Goal: Task Accomplishment & Management: Use online tool/utility

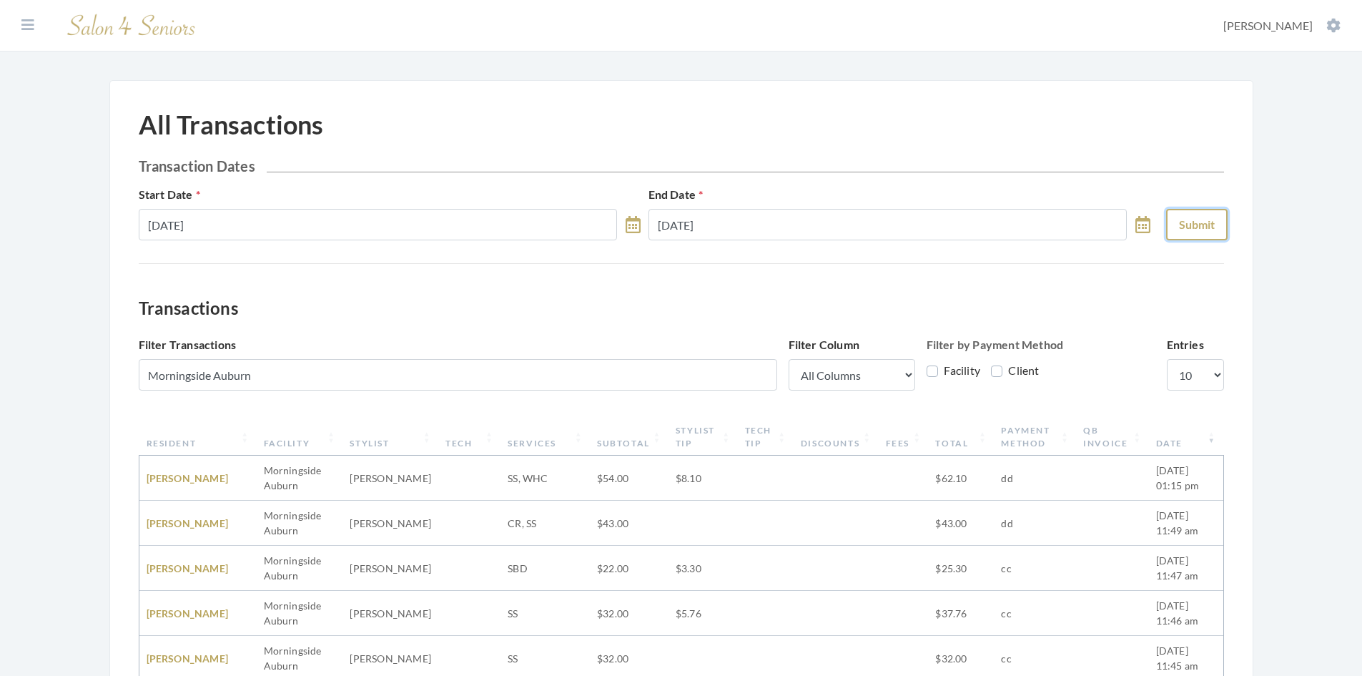
click at [1197, 222] on button "Submit" at bounding box center [1196, 224] width 61 height 31
click at [1215, 361] on select "10 25 50 100" at bounding box center [1195, 374] width 57 height 31
select select "100"
click at [1167, 359] on select "10 25 50 100" at bounding box center [1195, 374] width 57 height 31
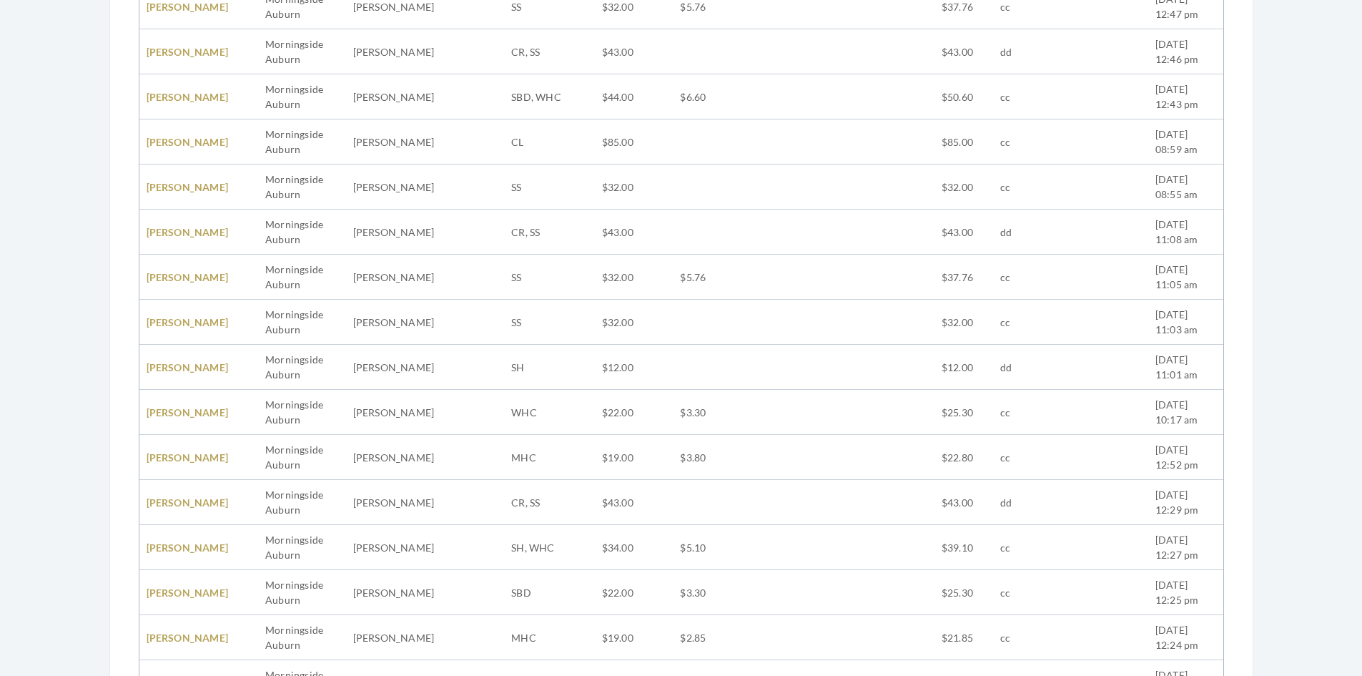
scroll to position [1172, 0]
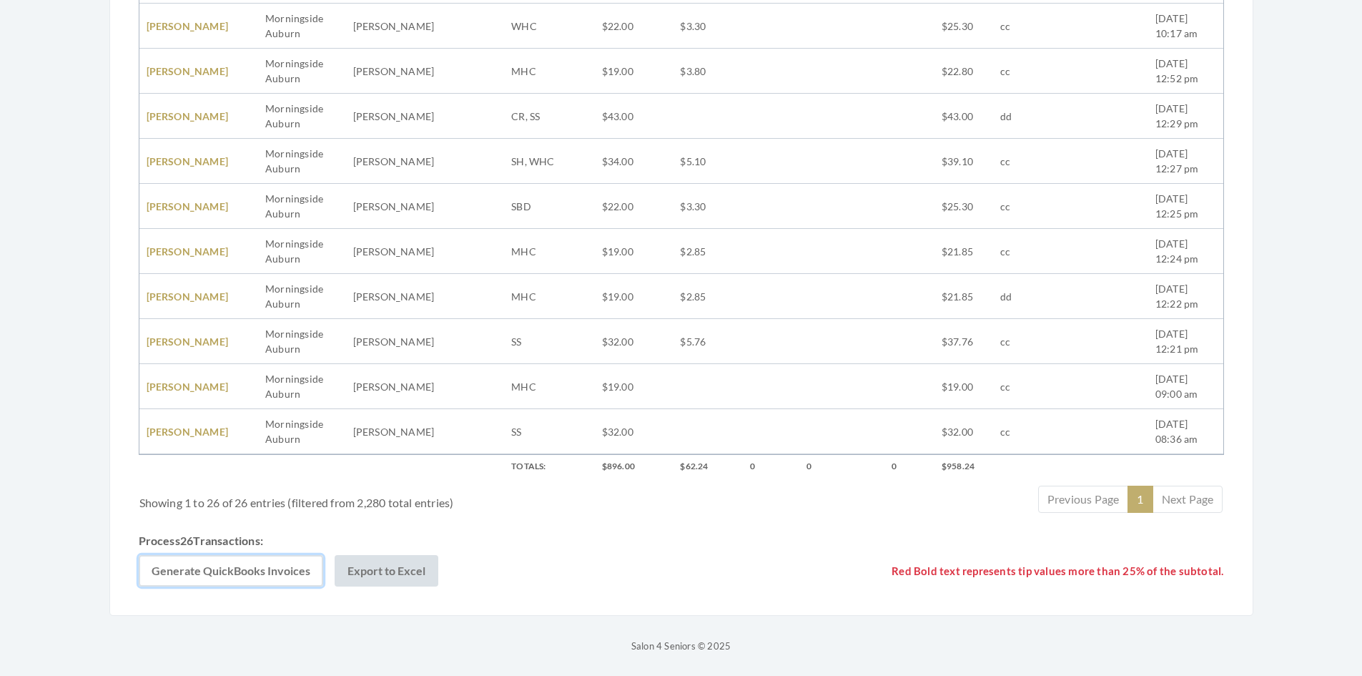
click at [266, 571] on button "Generate QuickBooks Invoices" at bounding box center [231, 570] width 184 height 31
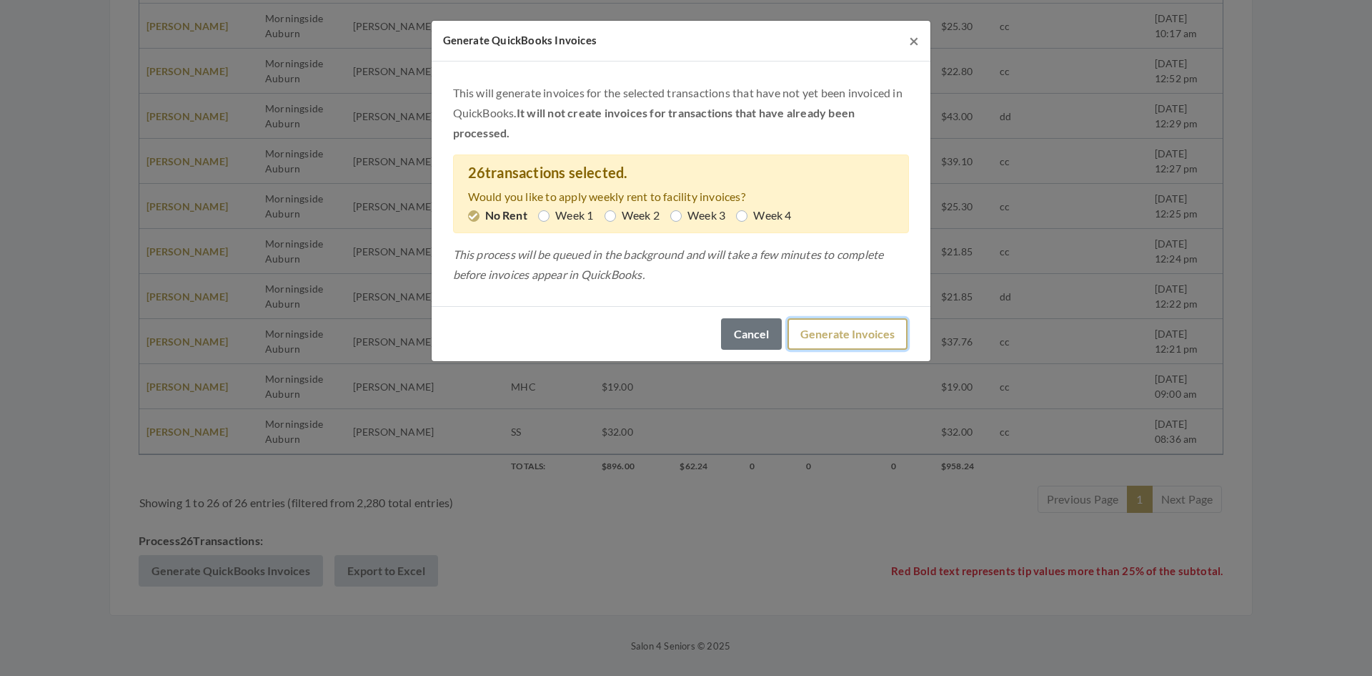
click at [838, 330] on button "Generate Invoices" at bounding box center [848, 333] width 120 height 31
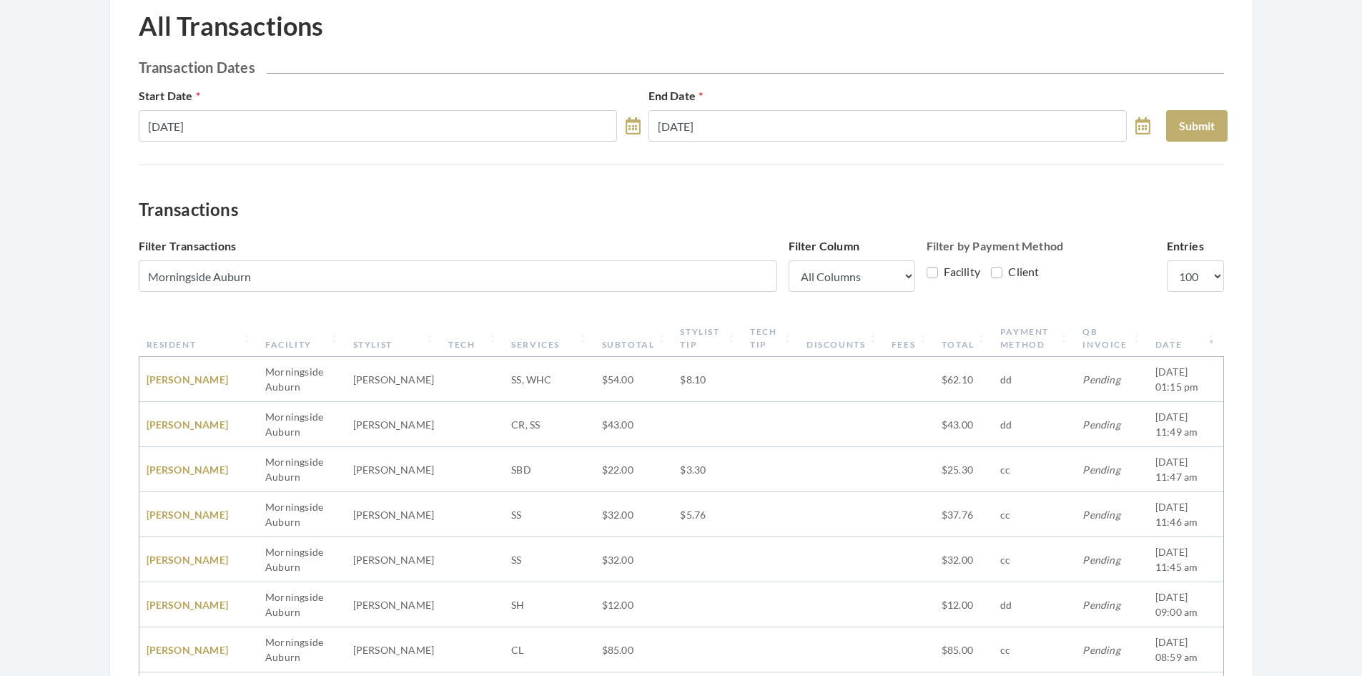
scroll to position [0, 0]
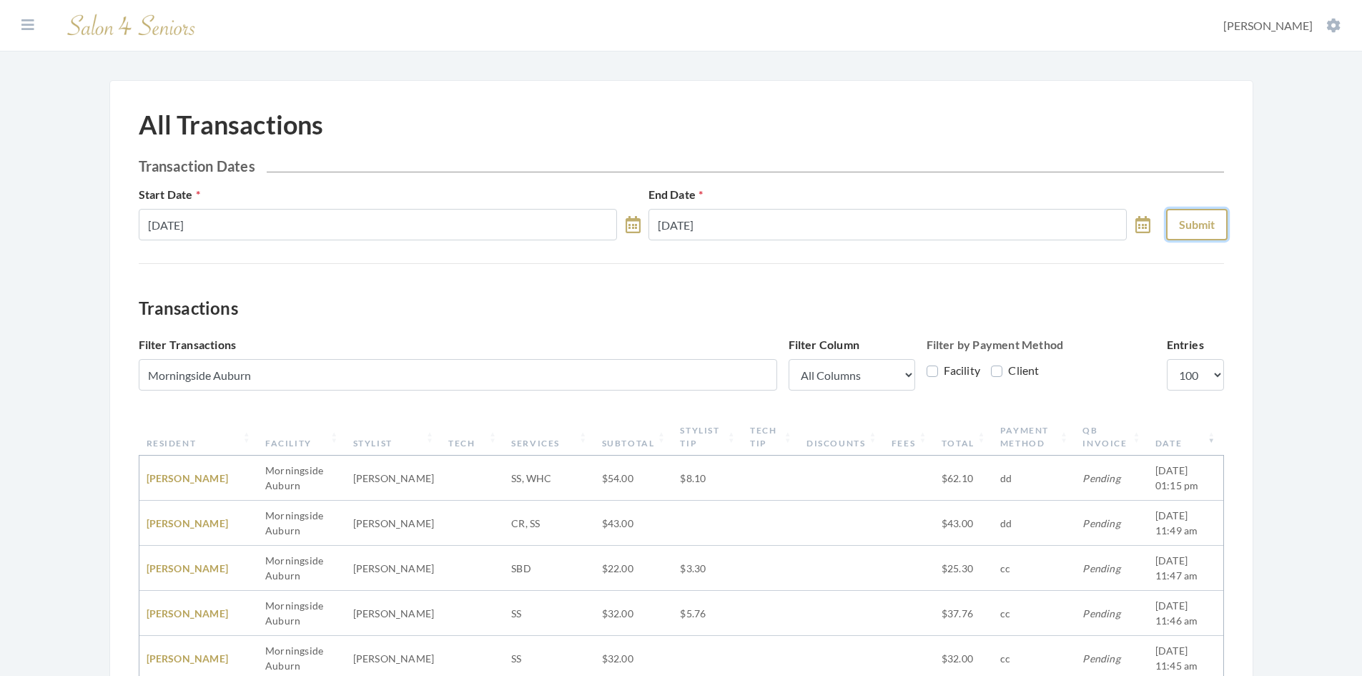
click at [1203, 227] on button "Submit" at bounding box center [1196, 224] width 61 height 31
click at [1205, 229] on button "Submit" at bounding box center [1196, 224] width 61 height 31
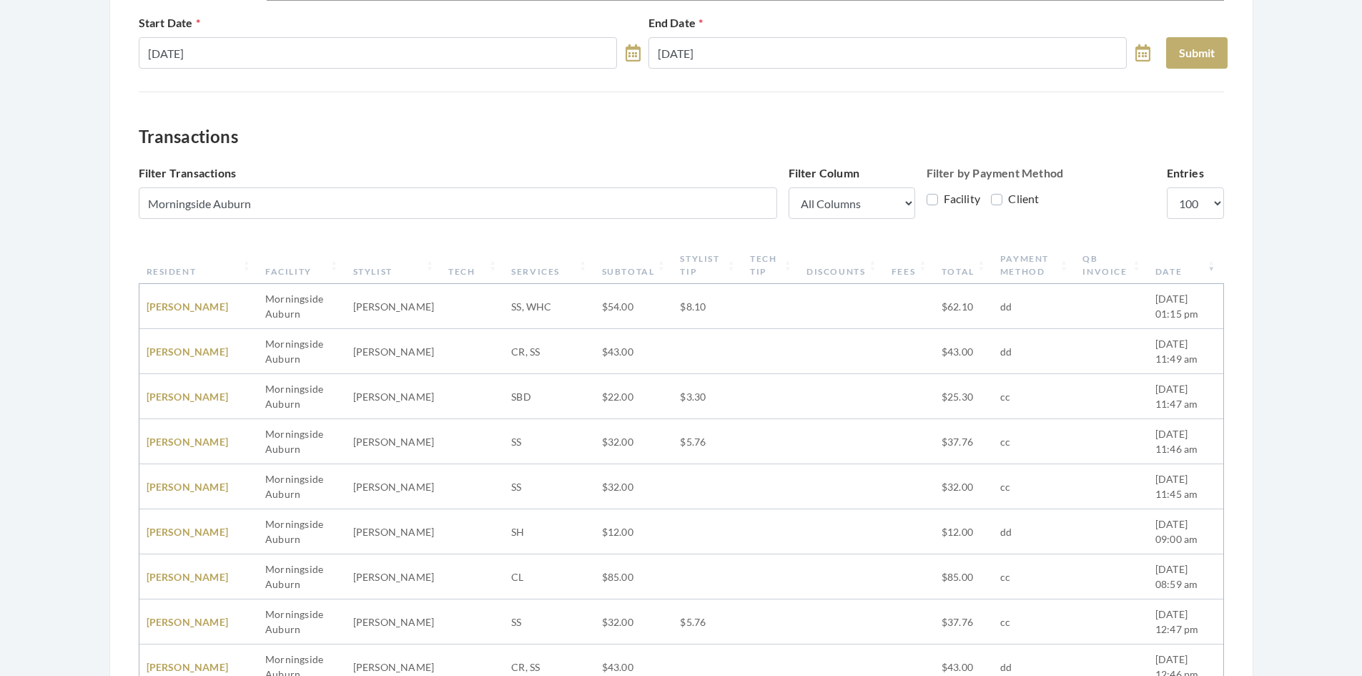
scroll to position [100, 0]
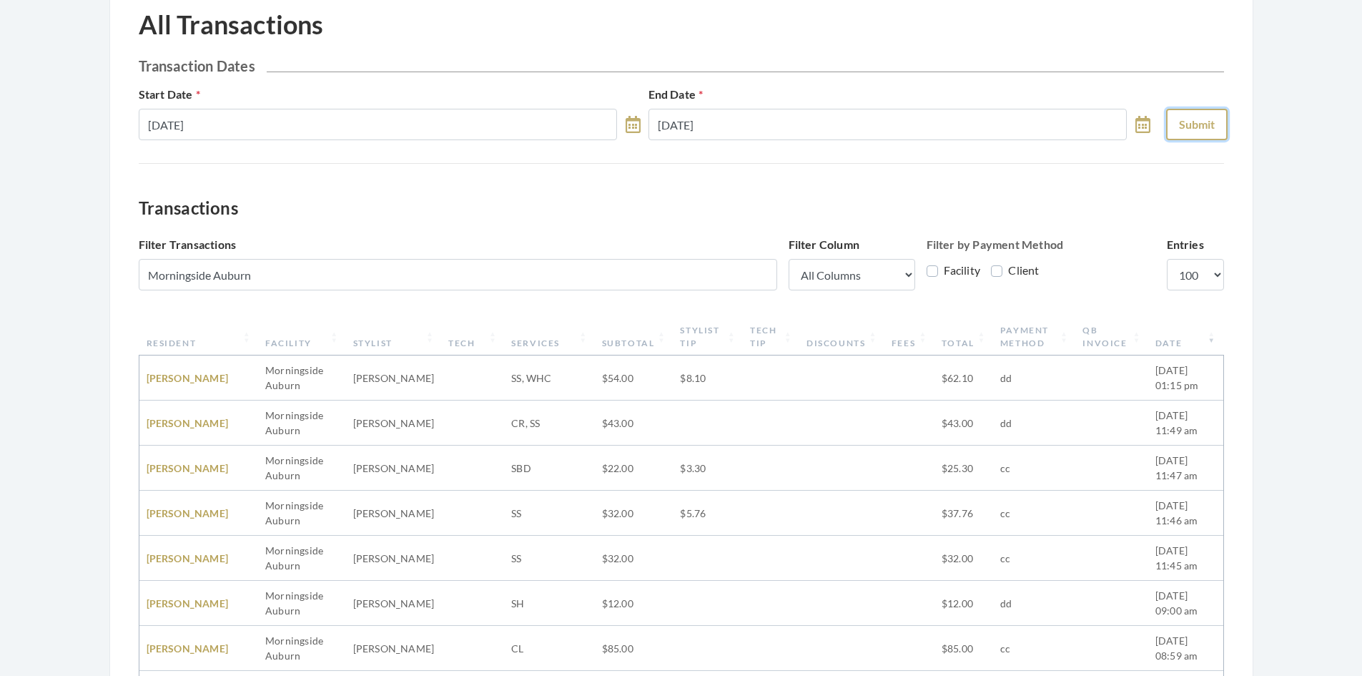
click at [1220, 122] on button "Submit" at bounding box center [1196, 124] width 61 height 31
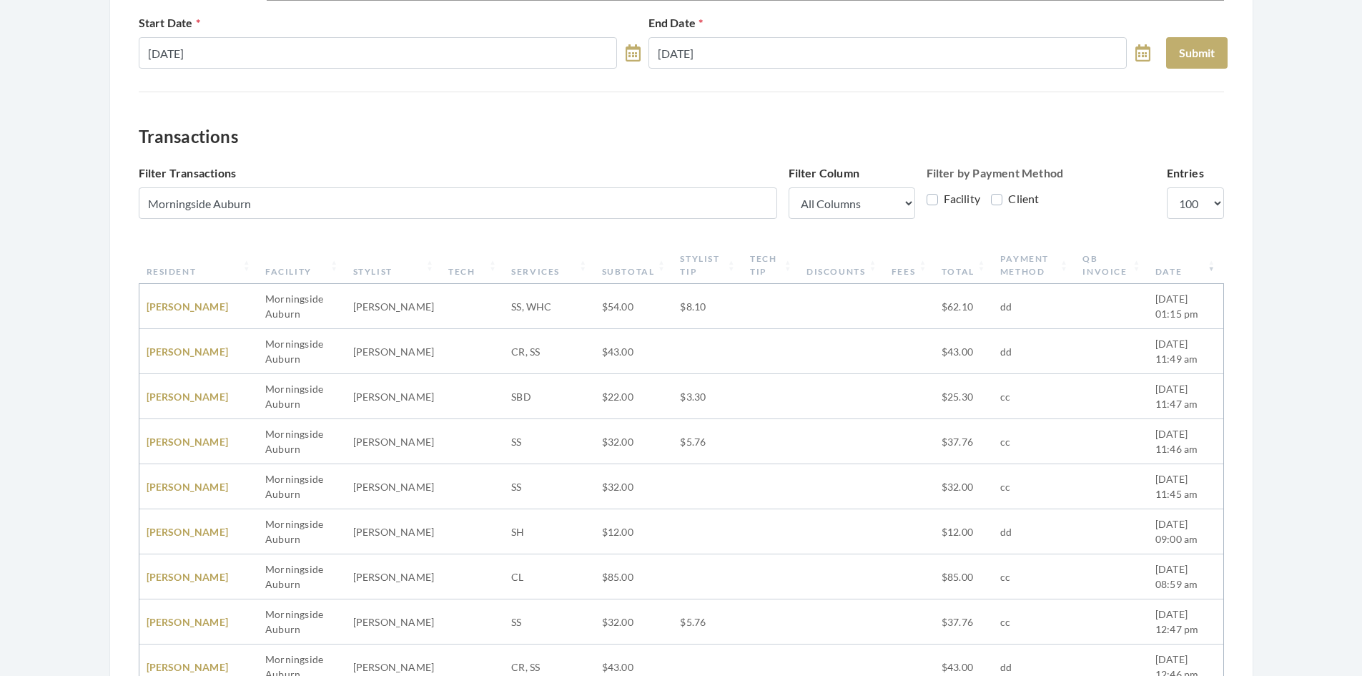
scroll to position [0, 0]
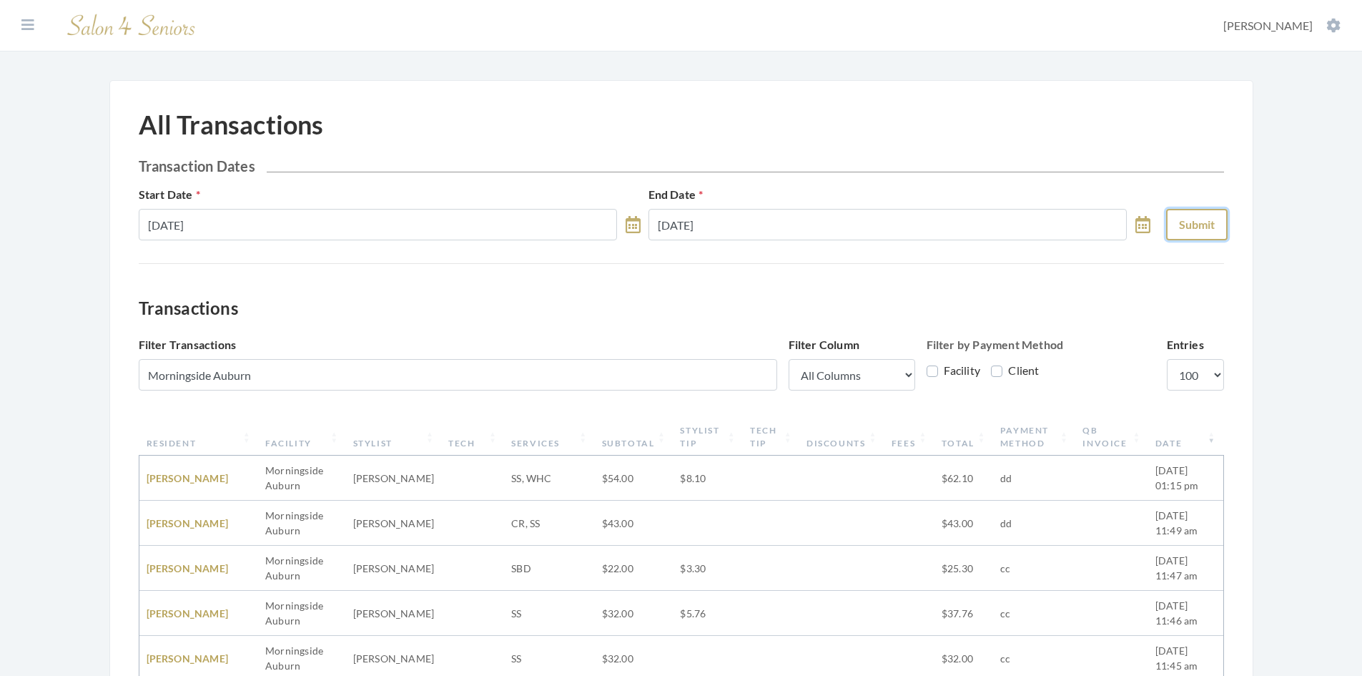
click at [1194, 225] on button "Submit" at bounding box center [1196, 224] width 61 height 31
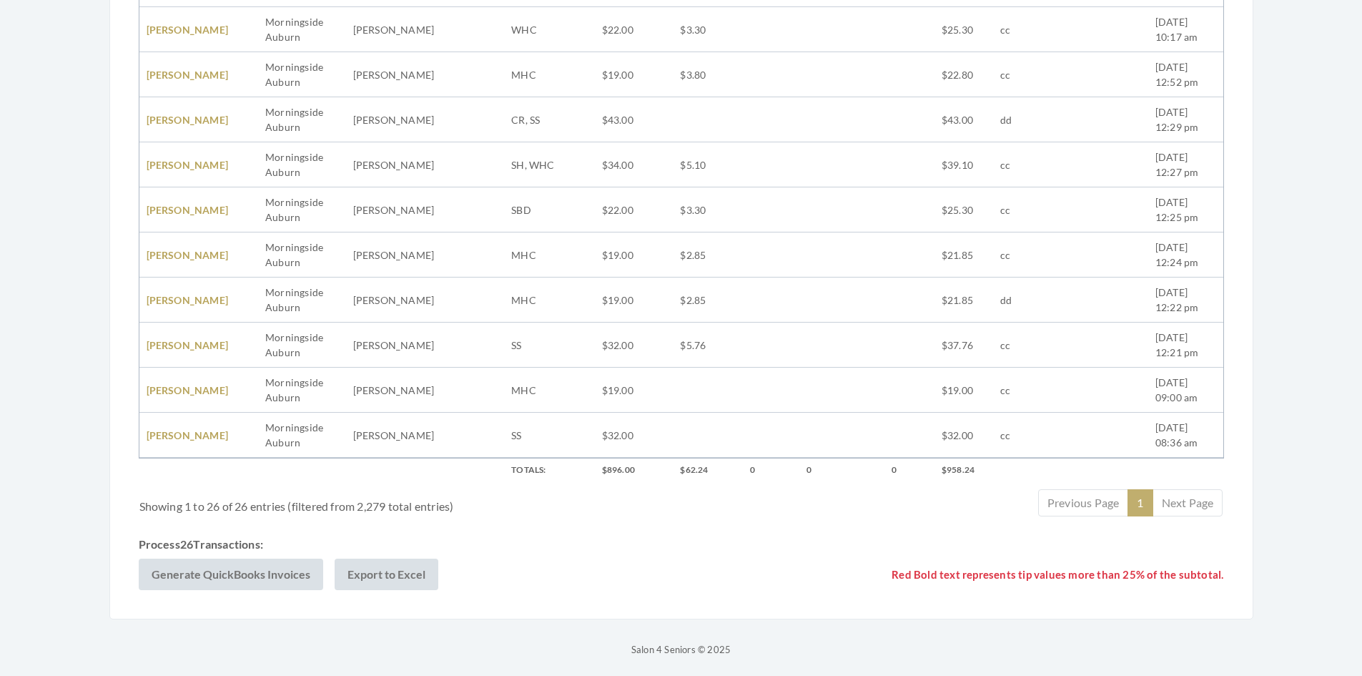
scroll to position [1172, 0]
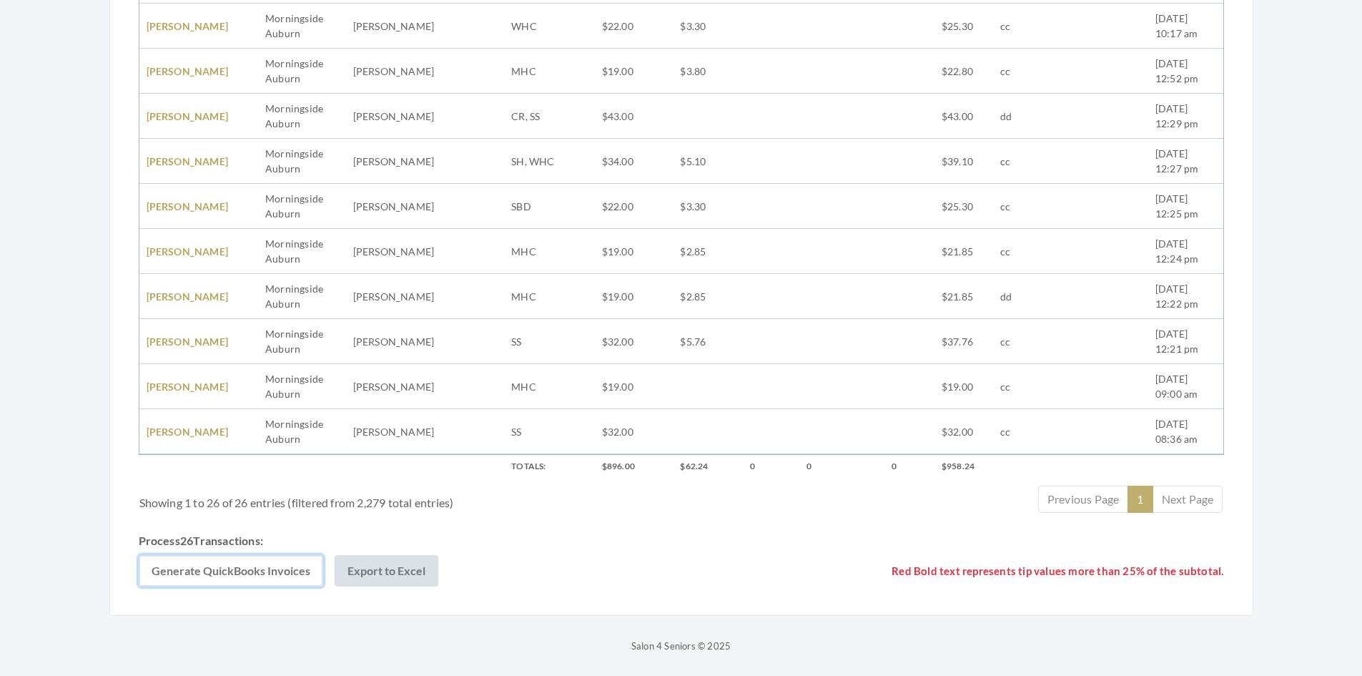
click at [222, 576] on button "Generate QuickBooks Invoices" at bounding box center [231, 570] width 184 height 31
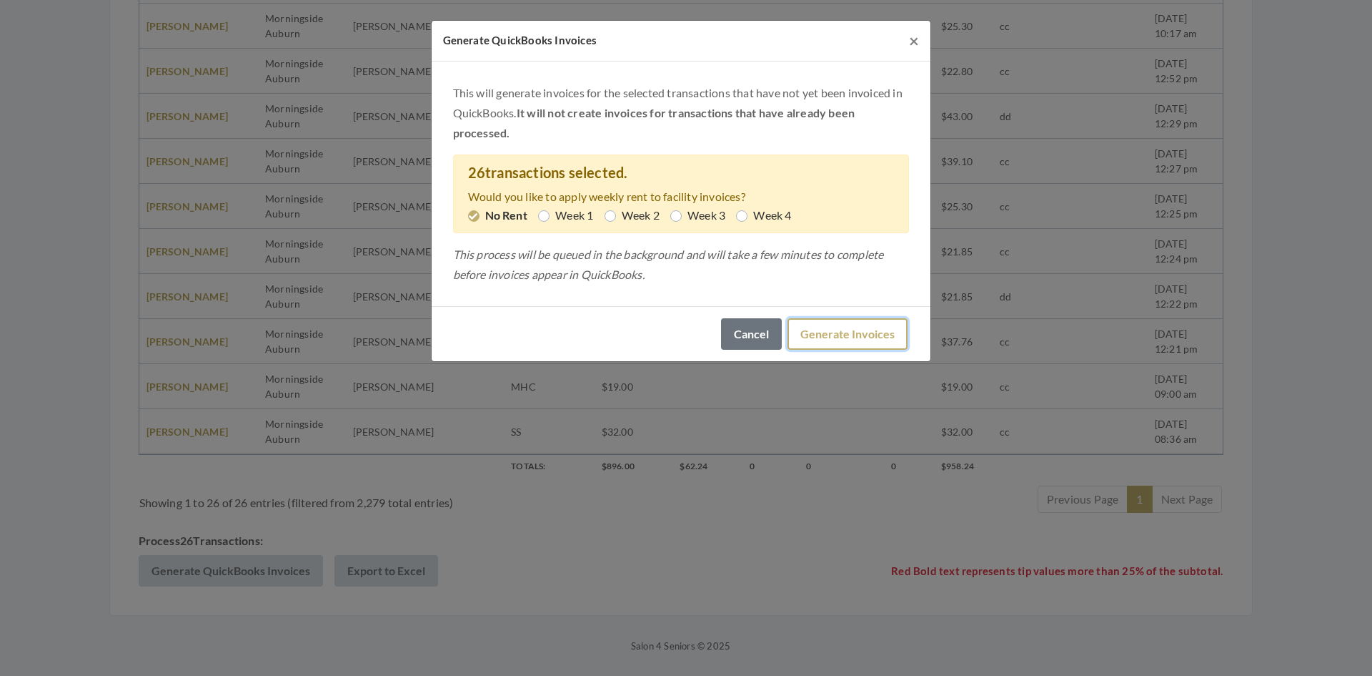
click at [838, 332] on button "Generate Invoices" at bounding box center [848, 333] width 120 height 31
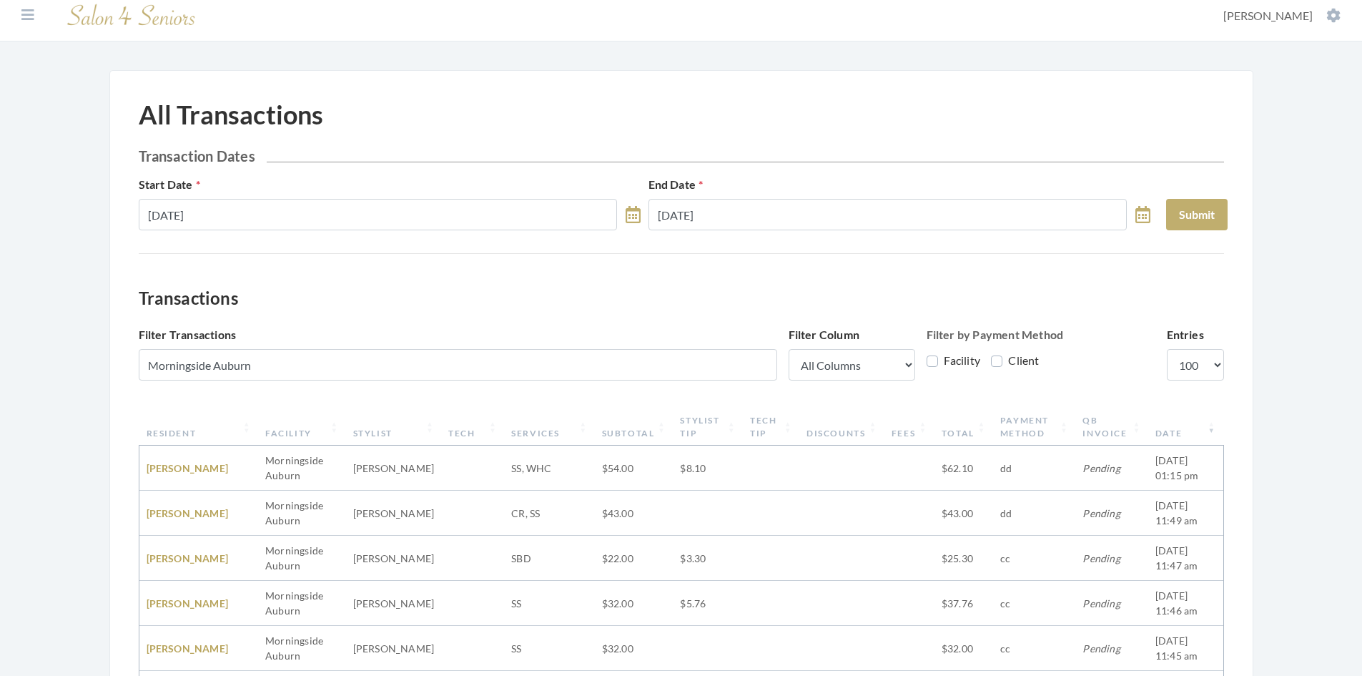
scroll to position [0, 0]
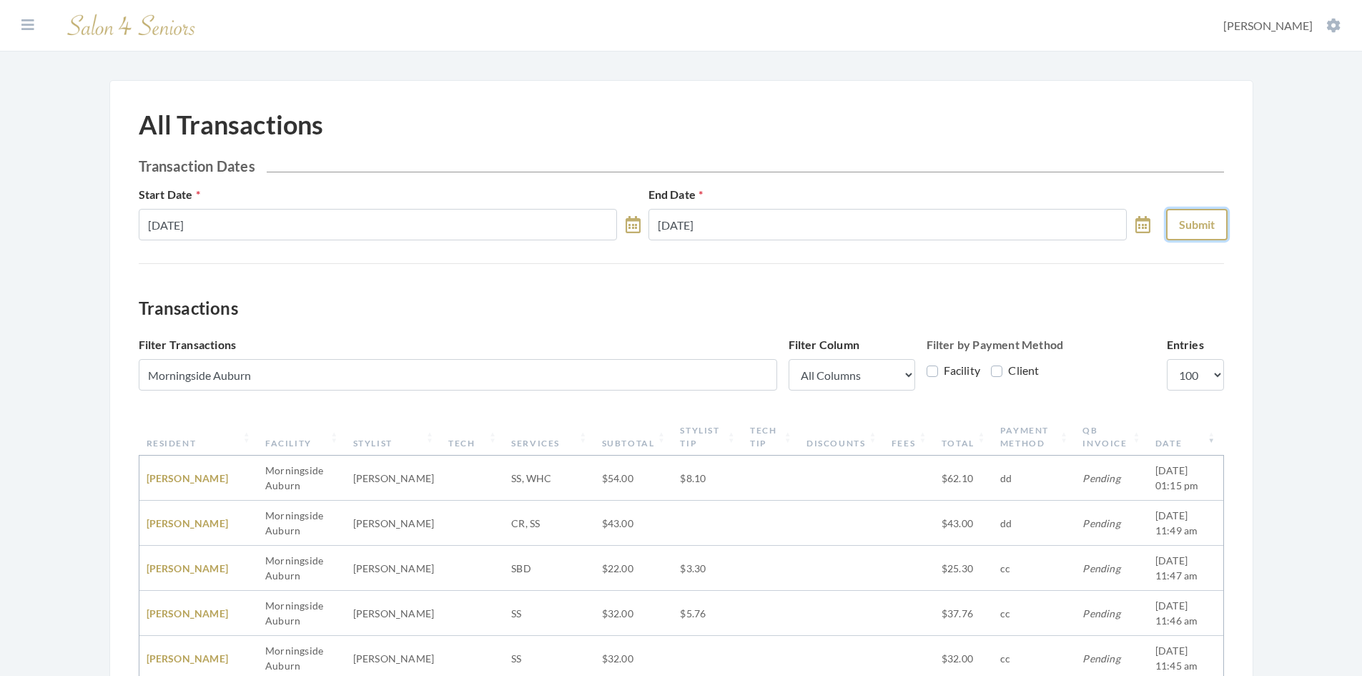
click at [1215, 228] on button "Submit" at bounding box center [1196, 224] width 61 height 31
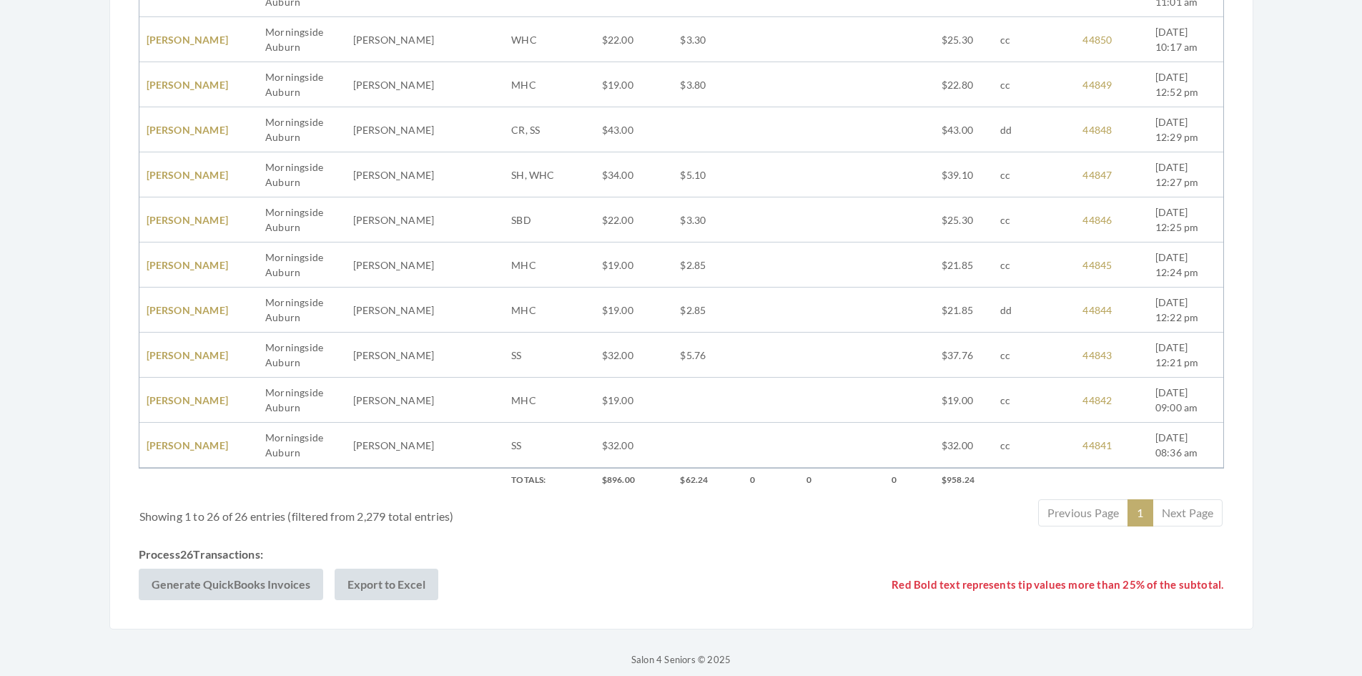
scroll to position [1172, 0]
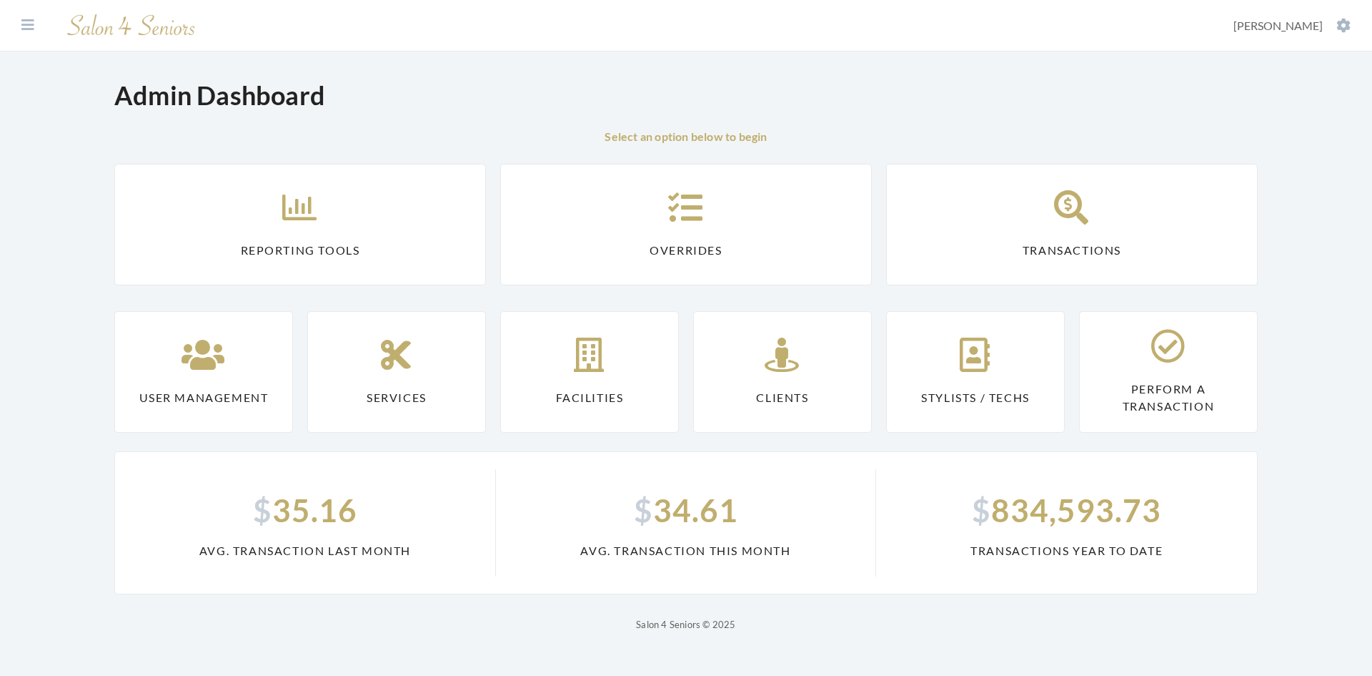
click at [891, 60] on div "Admin Dashboard" at bounding box center [686, 89] width 1144 height 76
click at [1332, 351] on div "Dashboard Facilities Services All Clients User Management Stylists / Techs Repo…" at bounding box center [686, 316] width 1372 height 633
